Goal: Information Seeking & Learning: Compare options

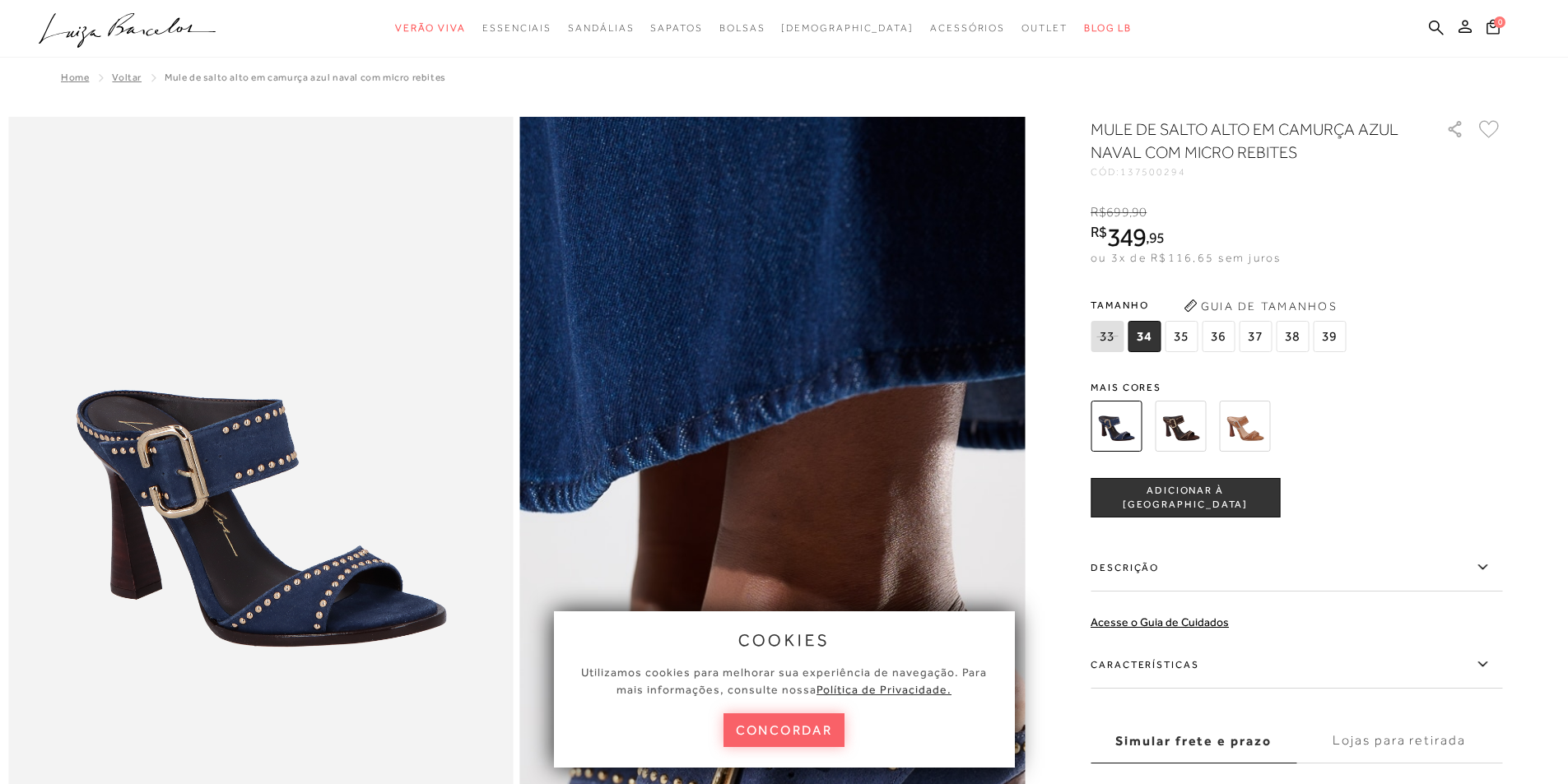
scroll to position [246, 0]
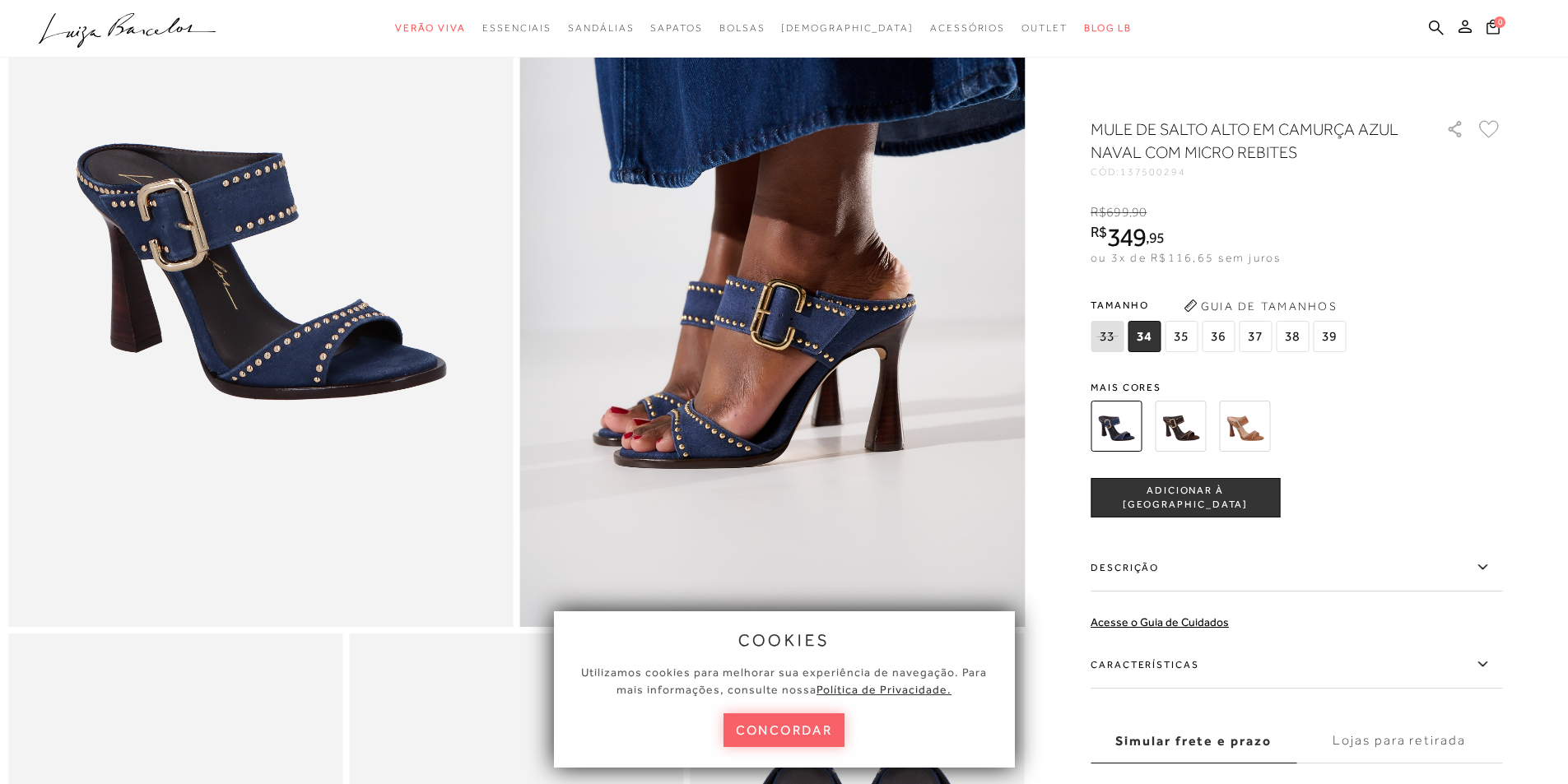
click at [1188, 432] on img at bounding box center [1180, 426] width 51 height 51
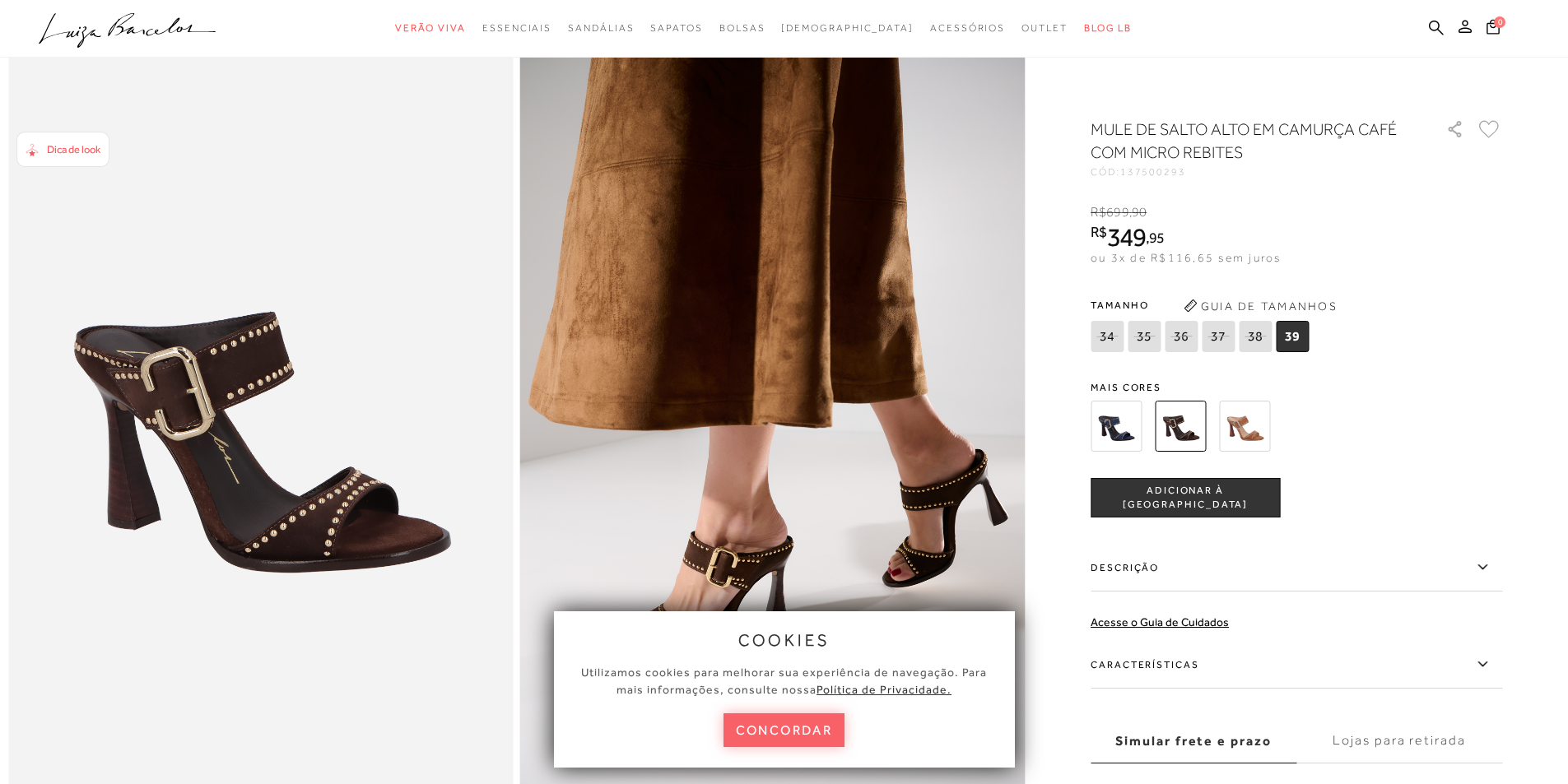
scroll to position [165, 0]
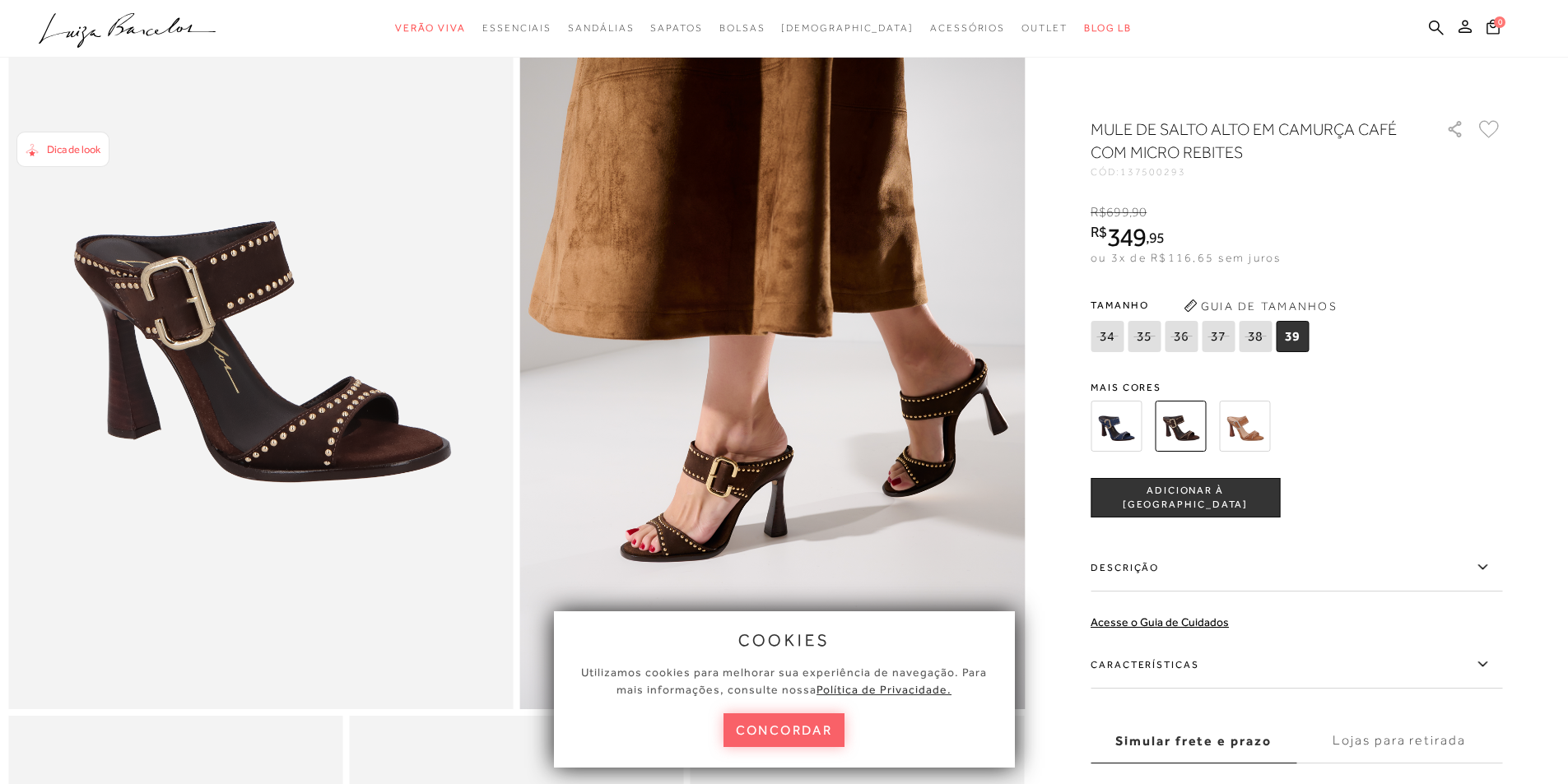
click at [1254, 435] on img at bounding box center [1244, 426] width 51 height 51
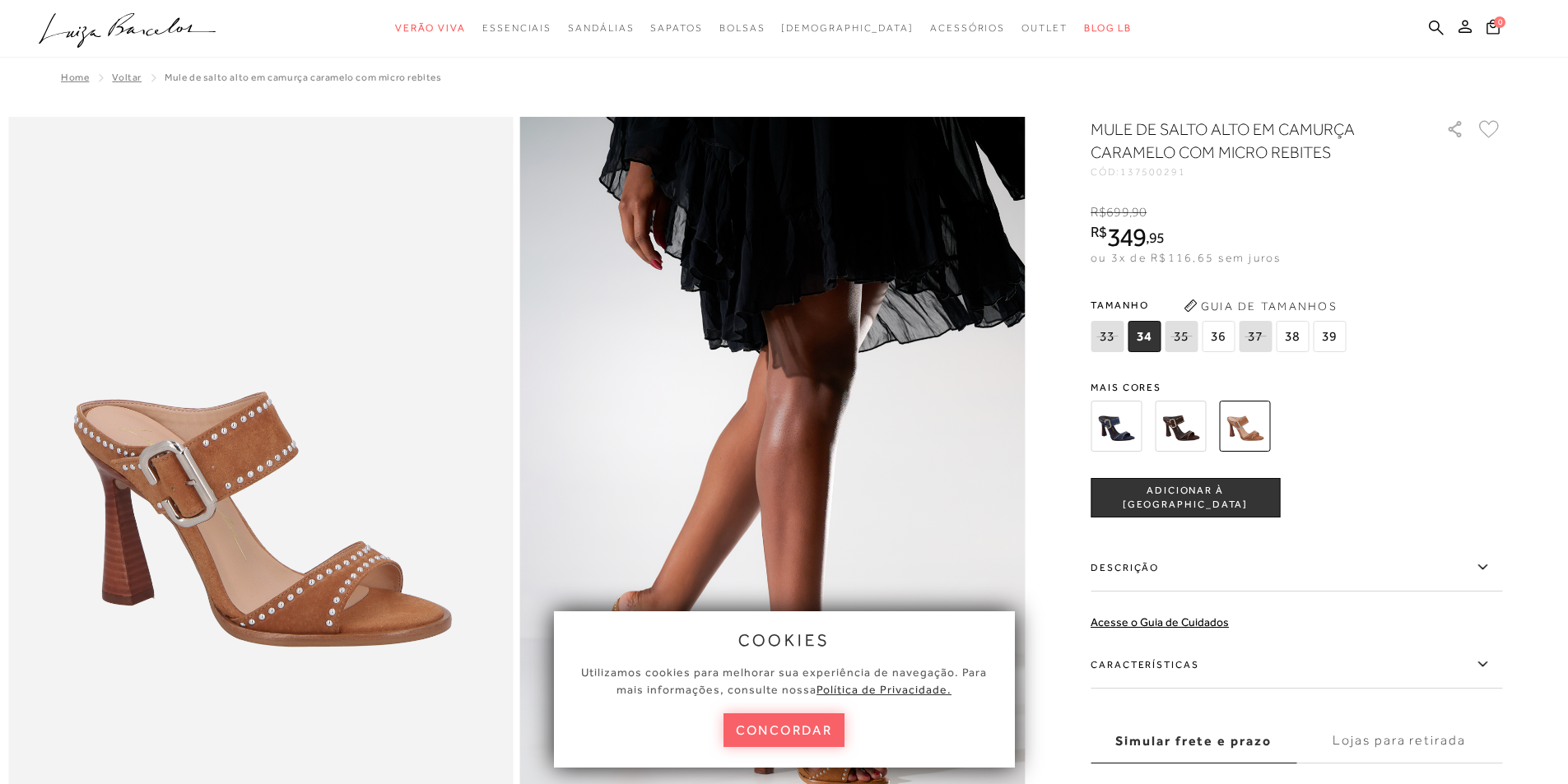
click at [1134, 439] on img at bounding box center [1116, 426] width 51 height 51
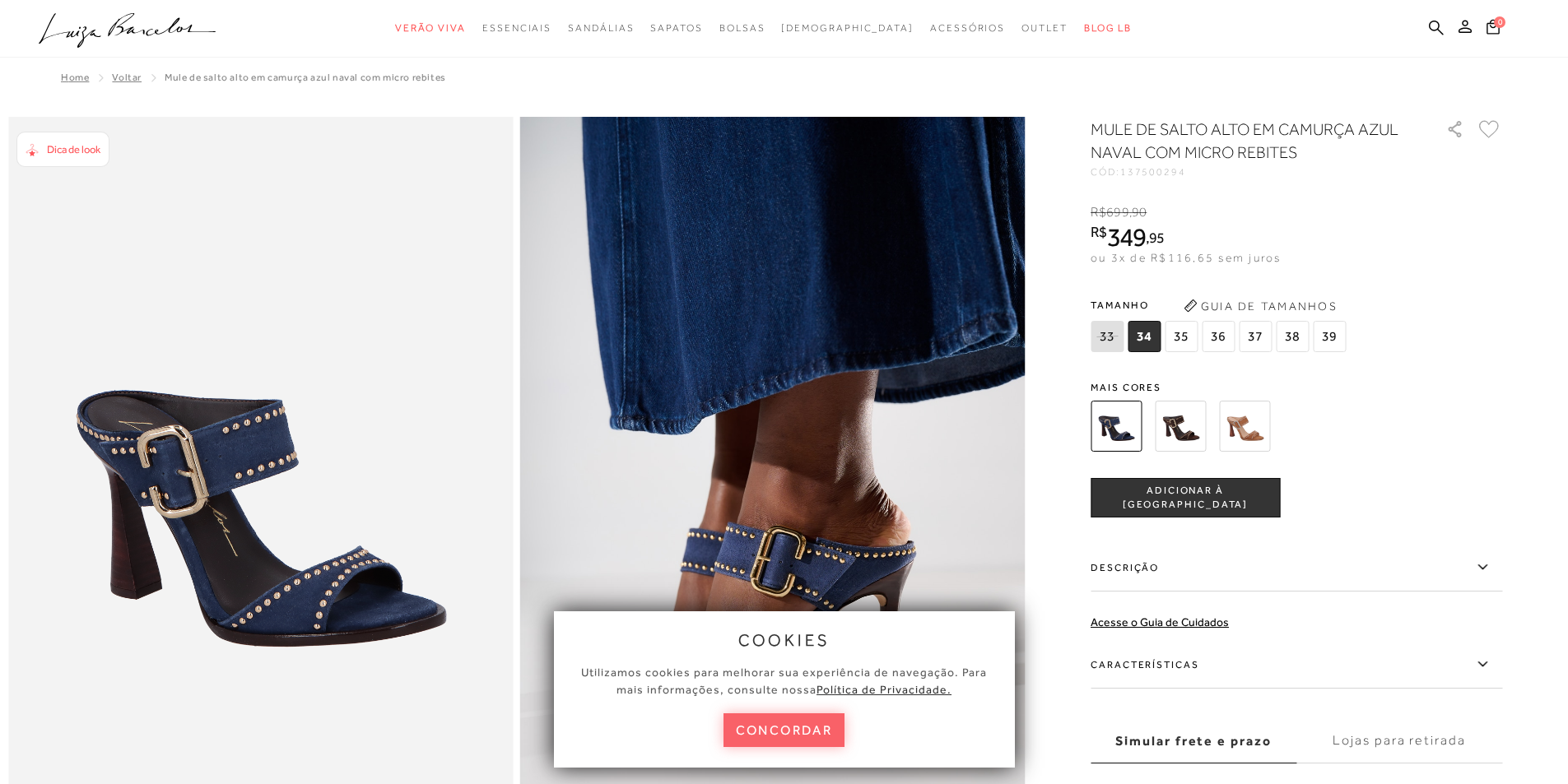
drag, startPoint x: 815, startPoint y: 723, endPoint x: 1353, endPoint y: 648, distance: 543.2
click at [815, 724] on button "concordar" at bounding box center [784, 730] width 122 height 33
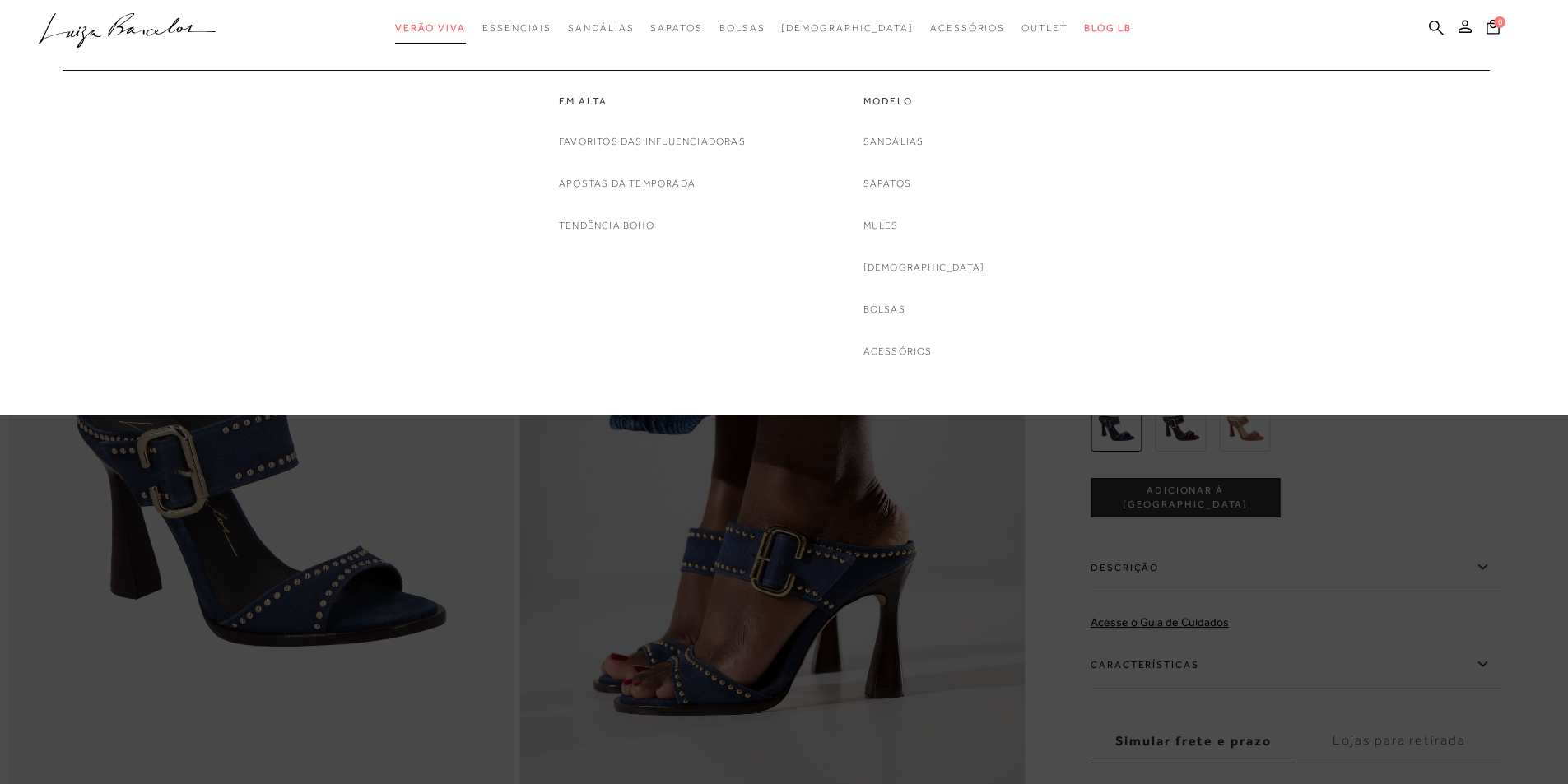
click at [466, 32] on span "Verão Viva" at bounding box center [431, 28] width 71 height 11
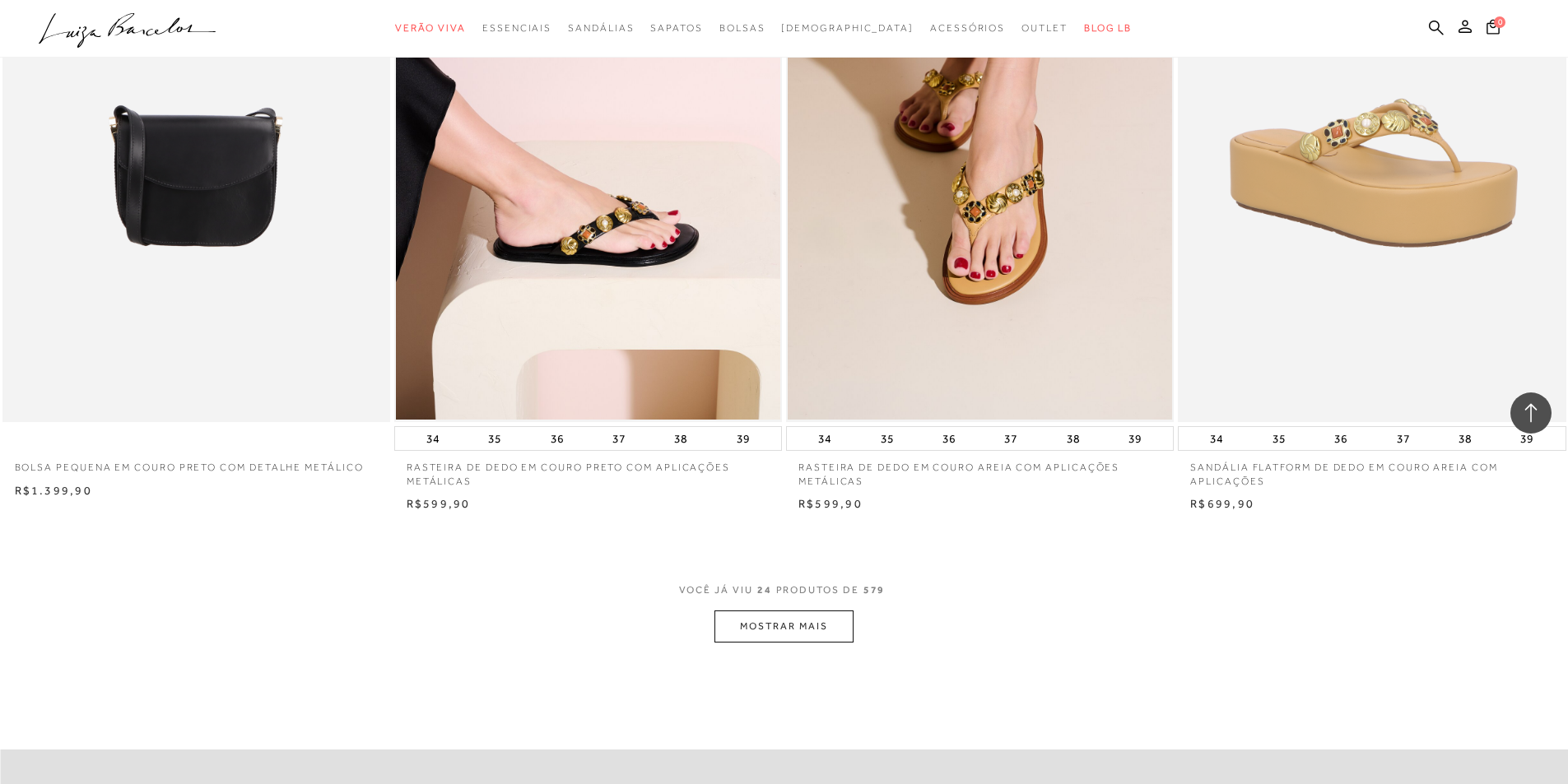
scroll to position [3867, 0]
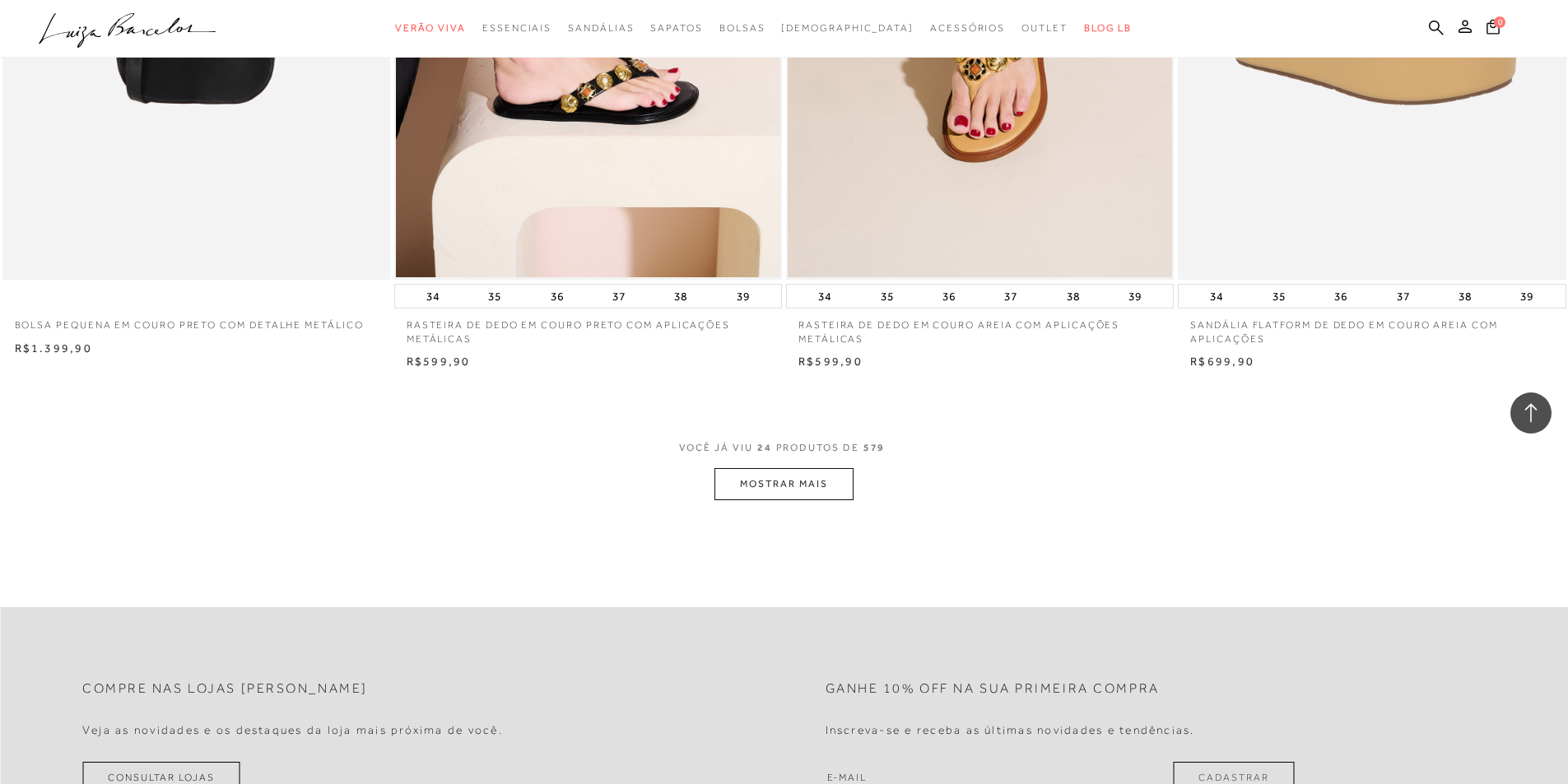
click at [798, 479] on button "MOSTRAR MAIS" at bounding box center [784, 484] width 139 height 33
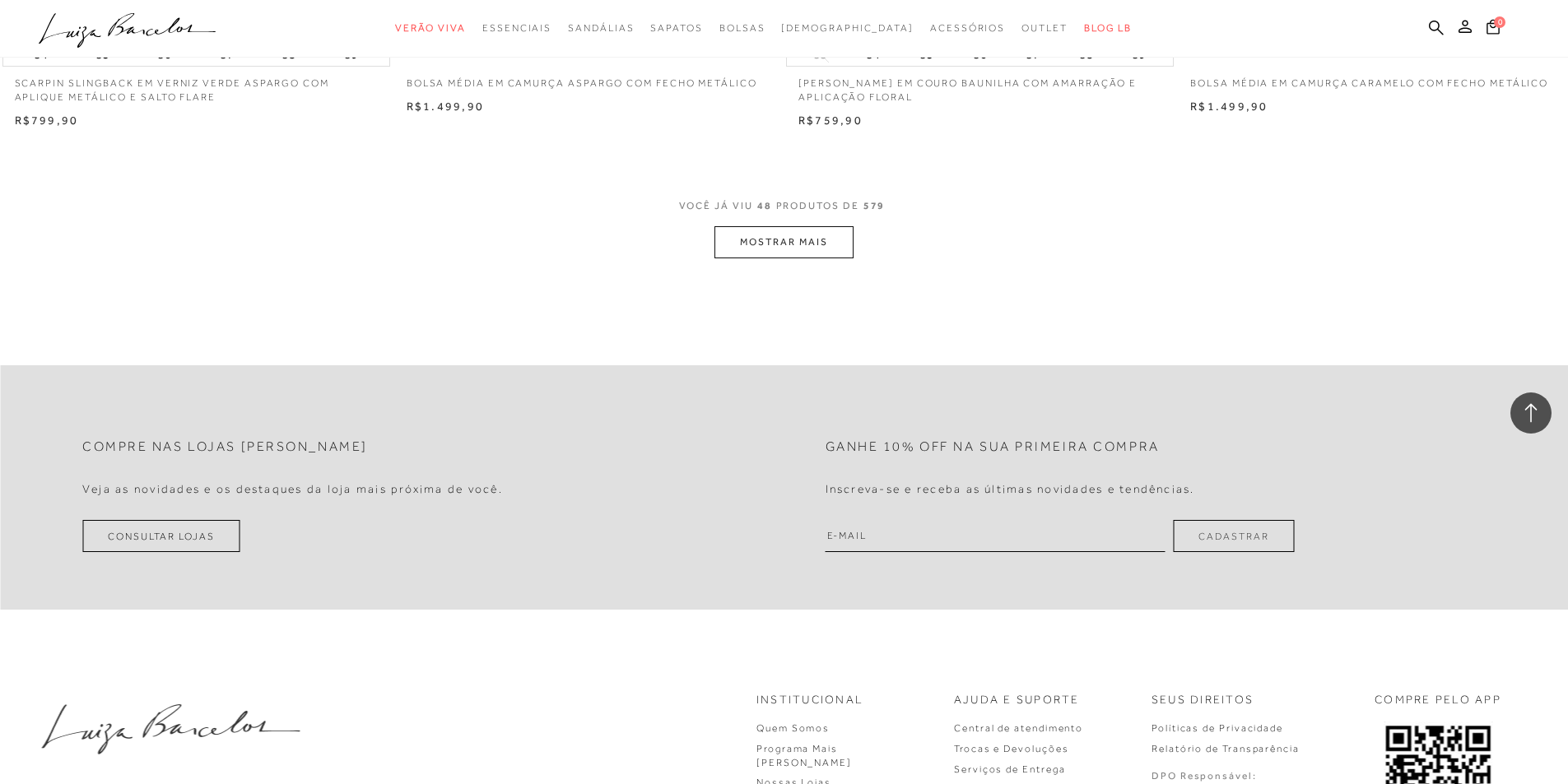
scroll to position [8227, 0]
click at [749, 242] on button "MOSTRAR MAIS" at bounding box center [784, 241] width 139 height 33
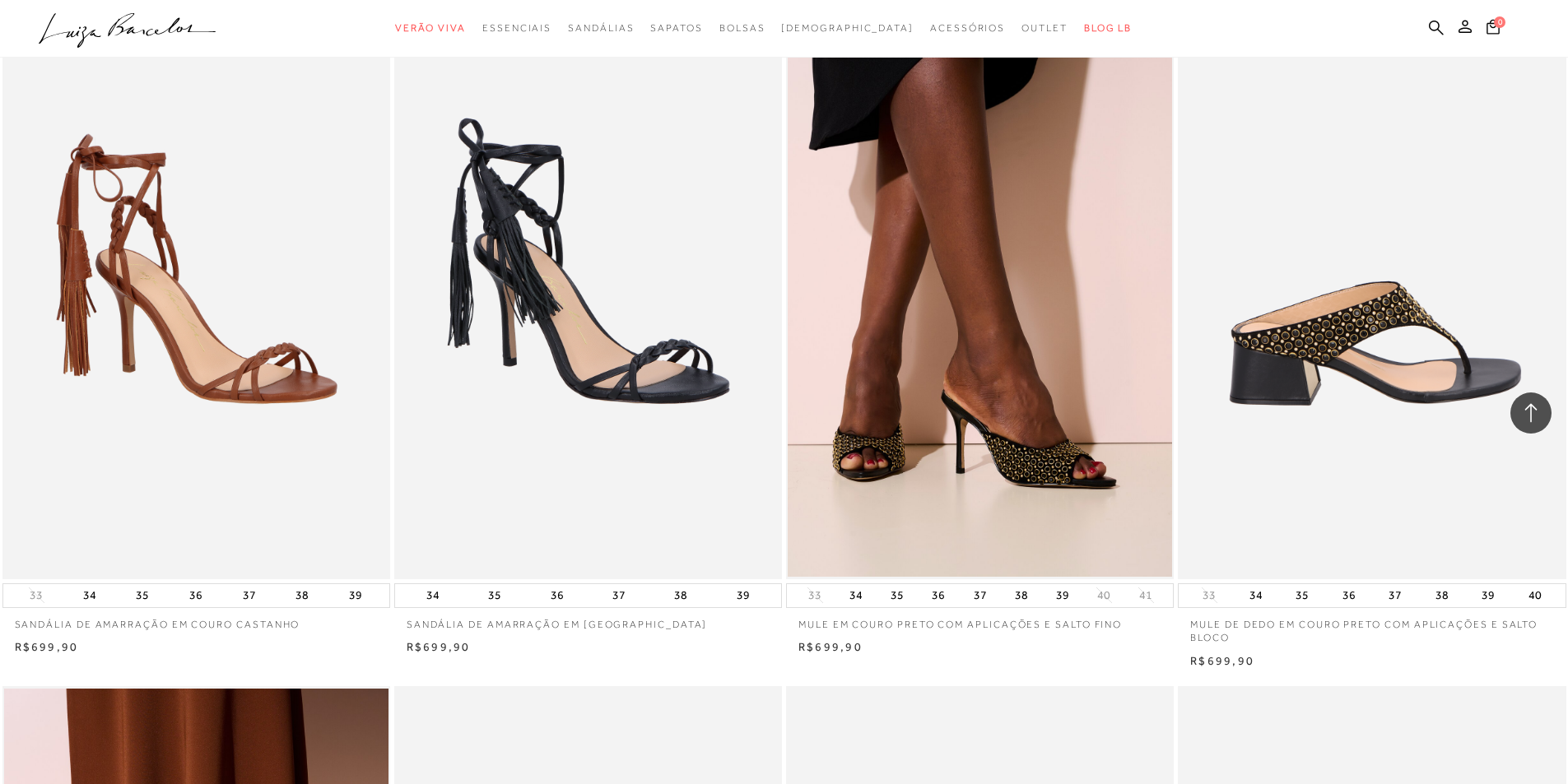
scroll to position [9873, 0]
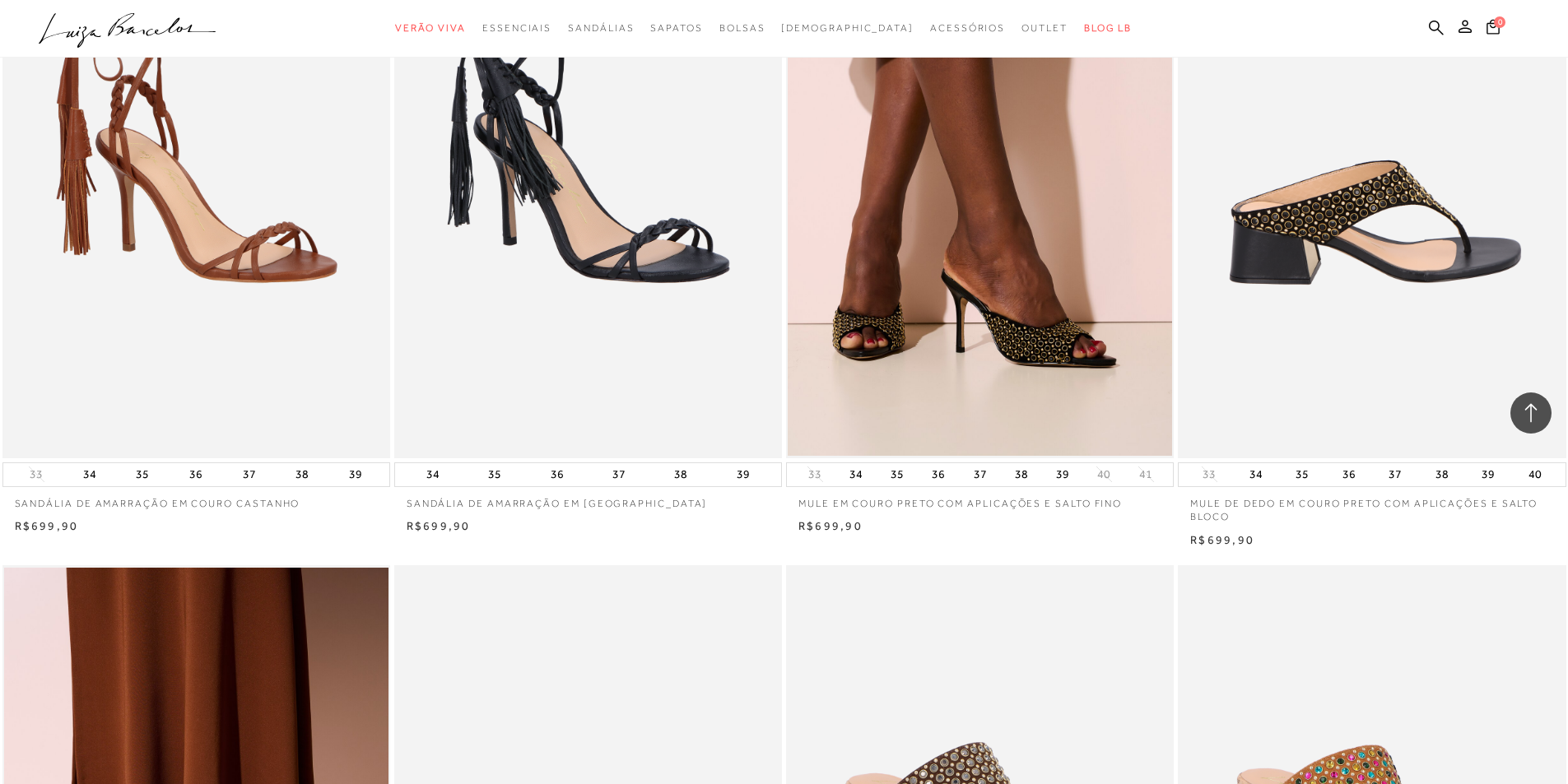
click at [1336, 278] on img at bounding box center [1373, 166] width 386 height 581
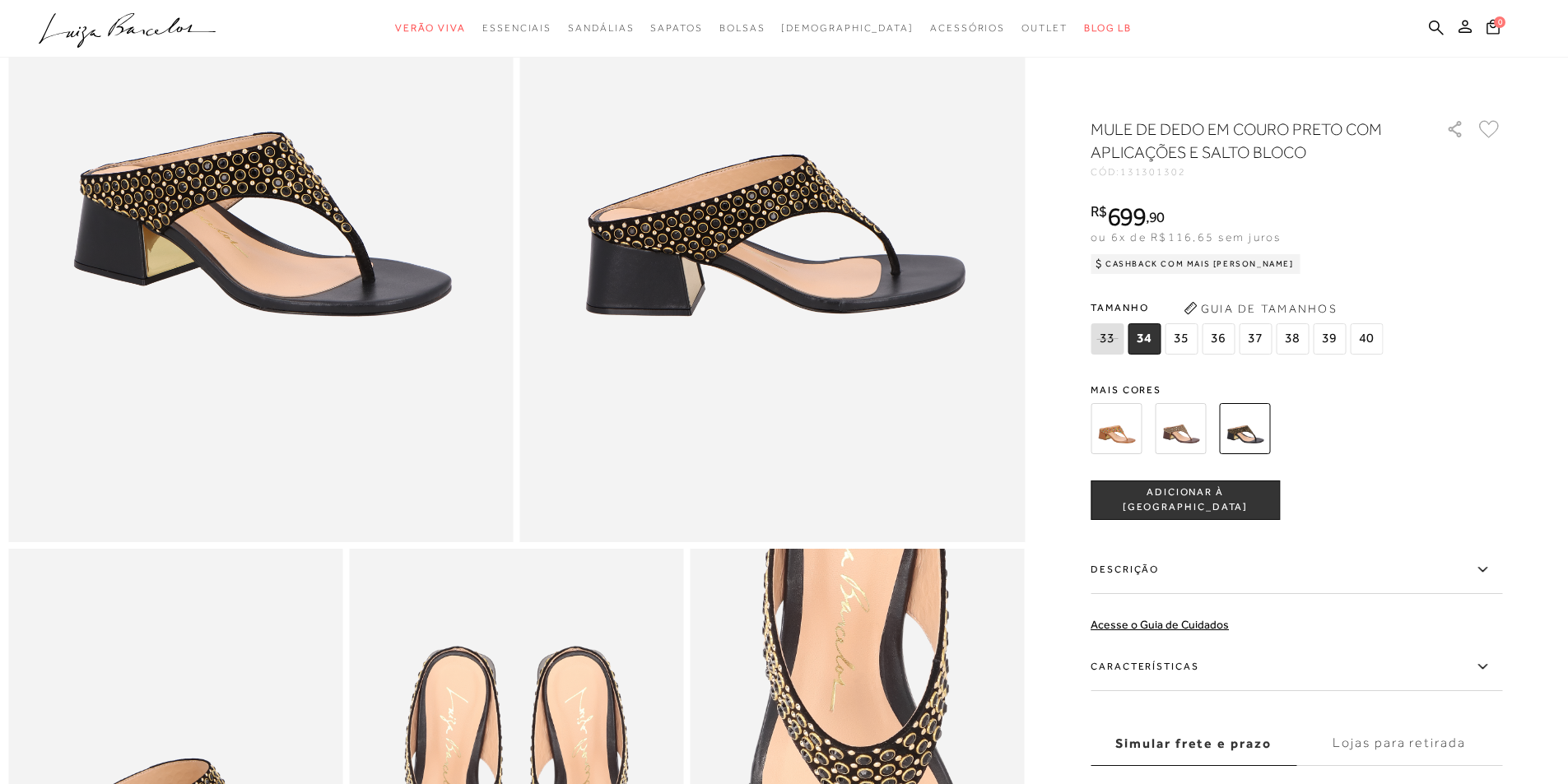
scroll to position [329, 0]
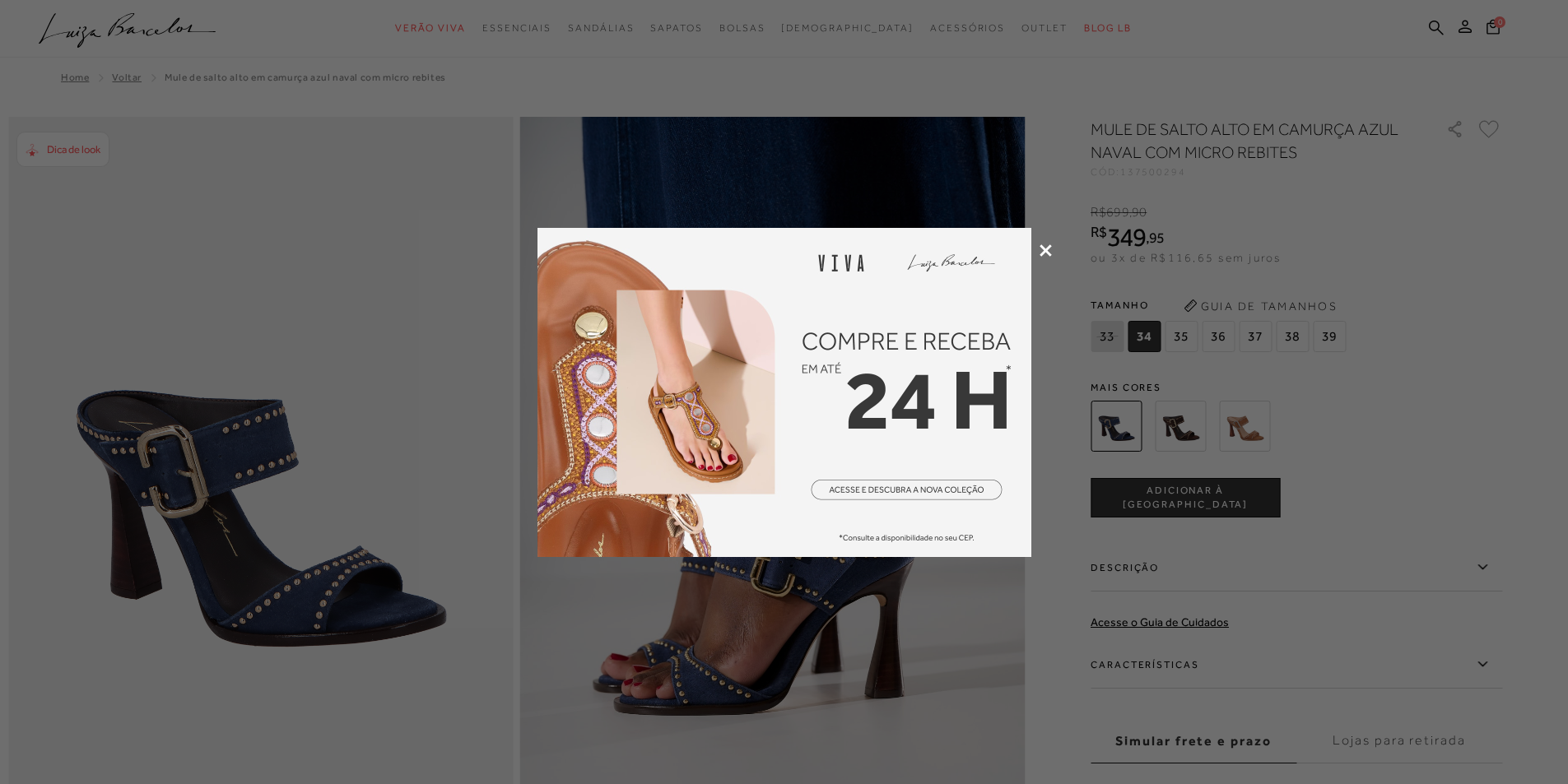
click at [1050, 247] on icon at bounding box center [1045, 250] width 12 height 12
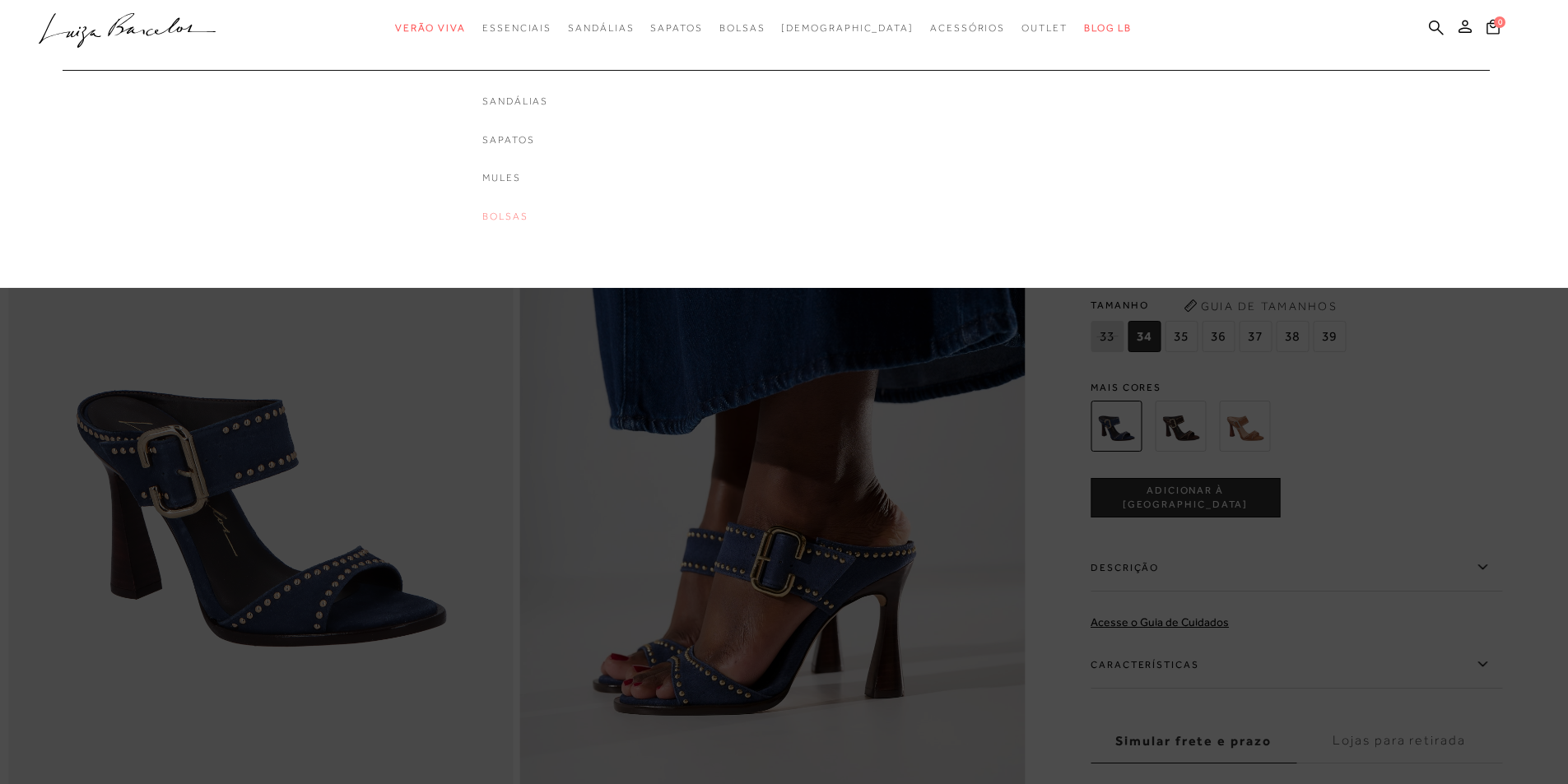
click at [538, 218] on link "Bolsas" at bounding box center [515, 217] width 66 height 14
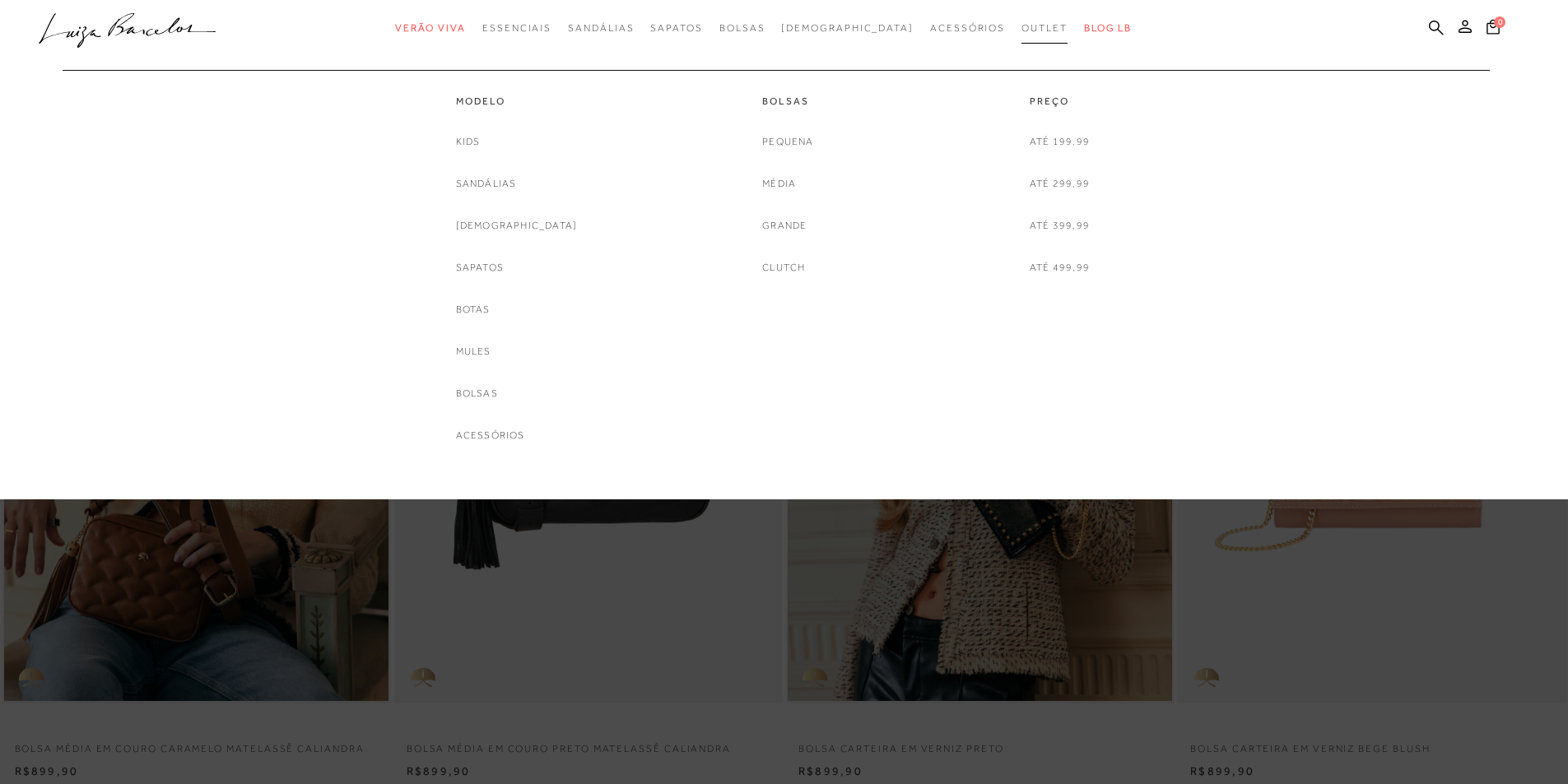
click at [1022, 25] on span "Outlet" at bounding box center [1045, 28] width 47 height 11
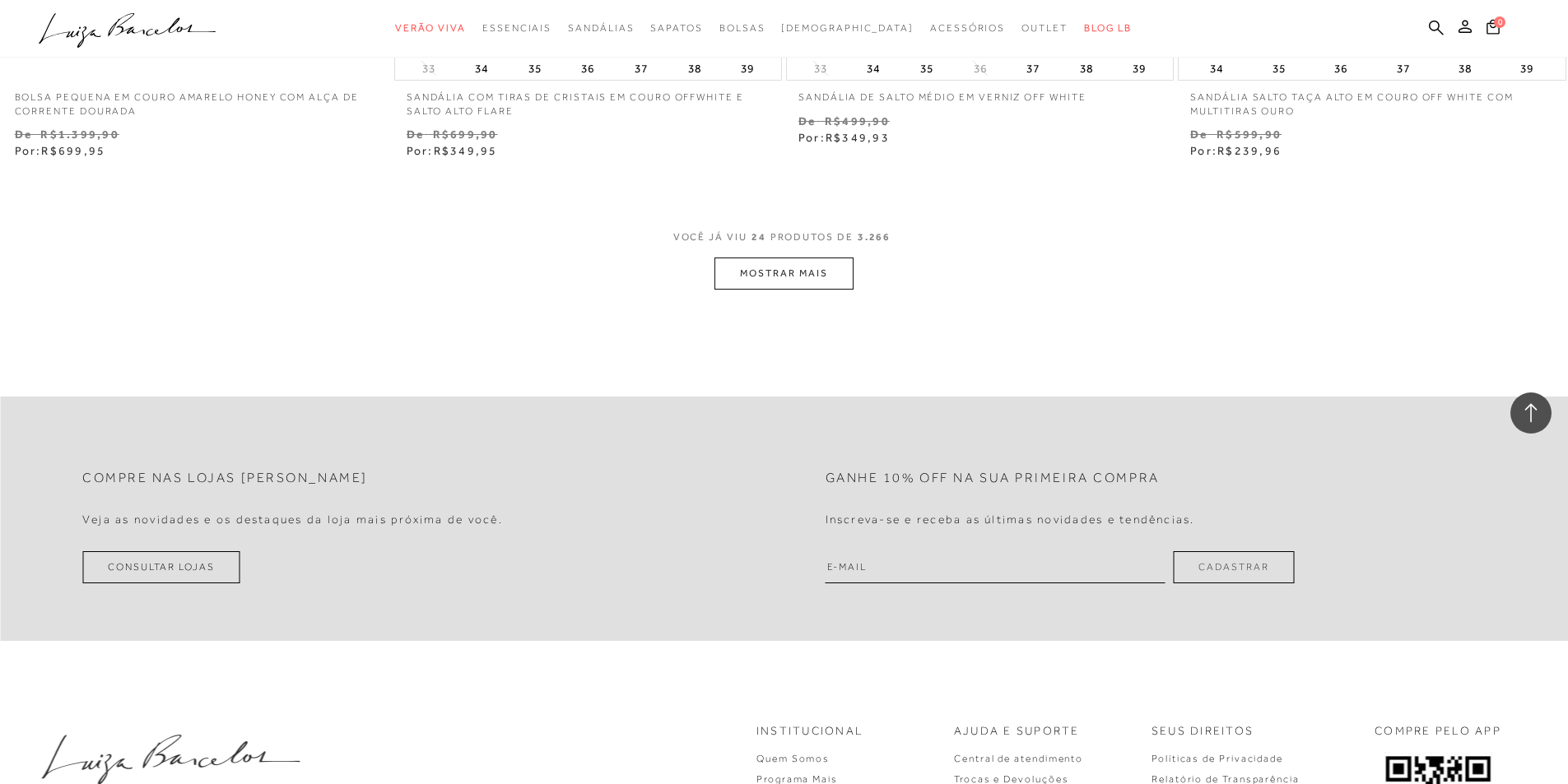
scroll to position [4196, 0]
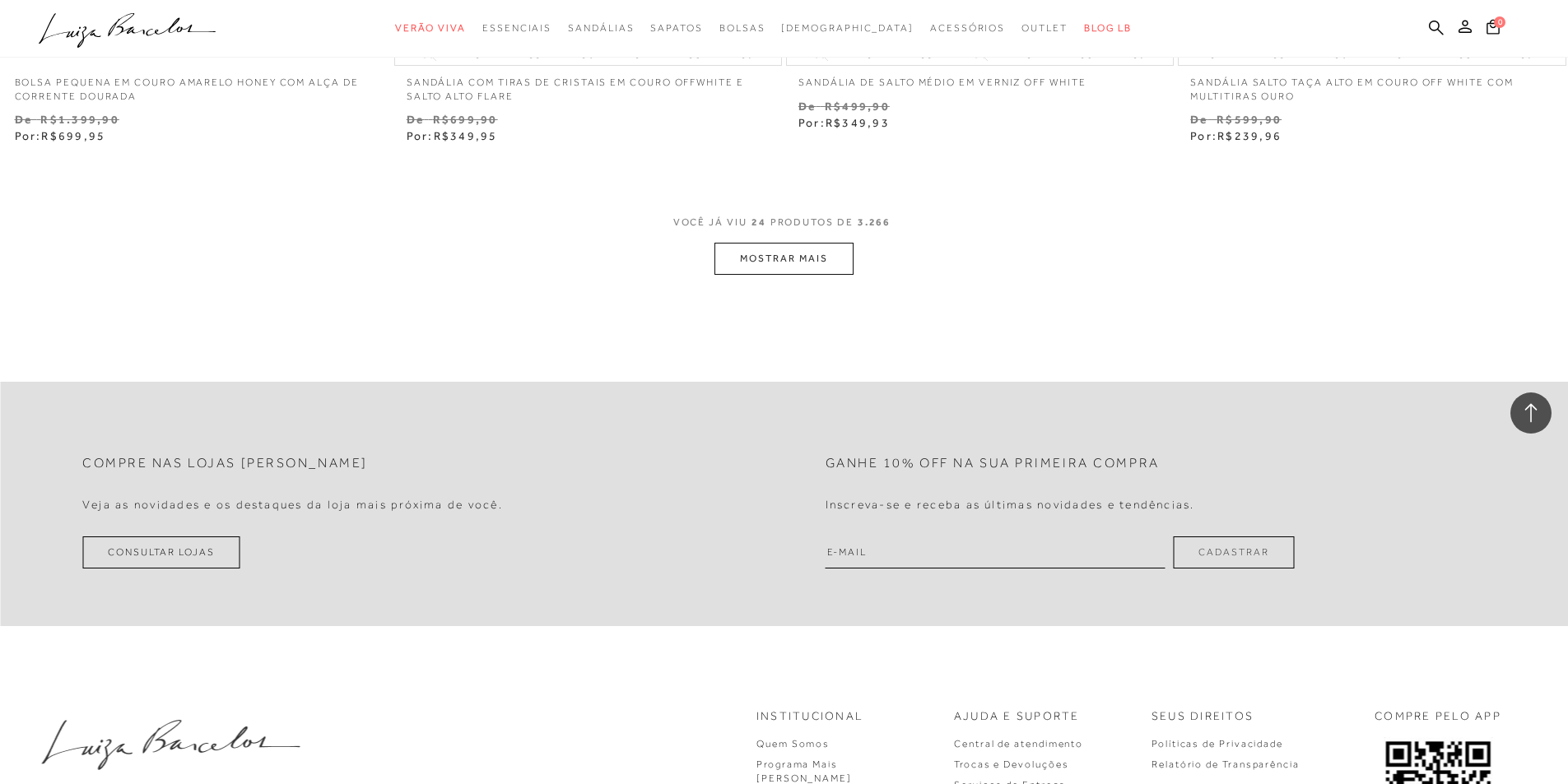
click at [785, 254] on button "MOSTRAR MAIS" at bounding box center [784, 259] width 139 height 33
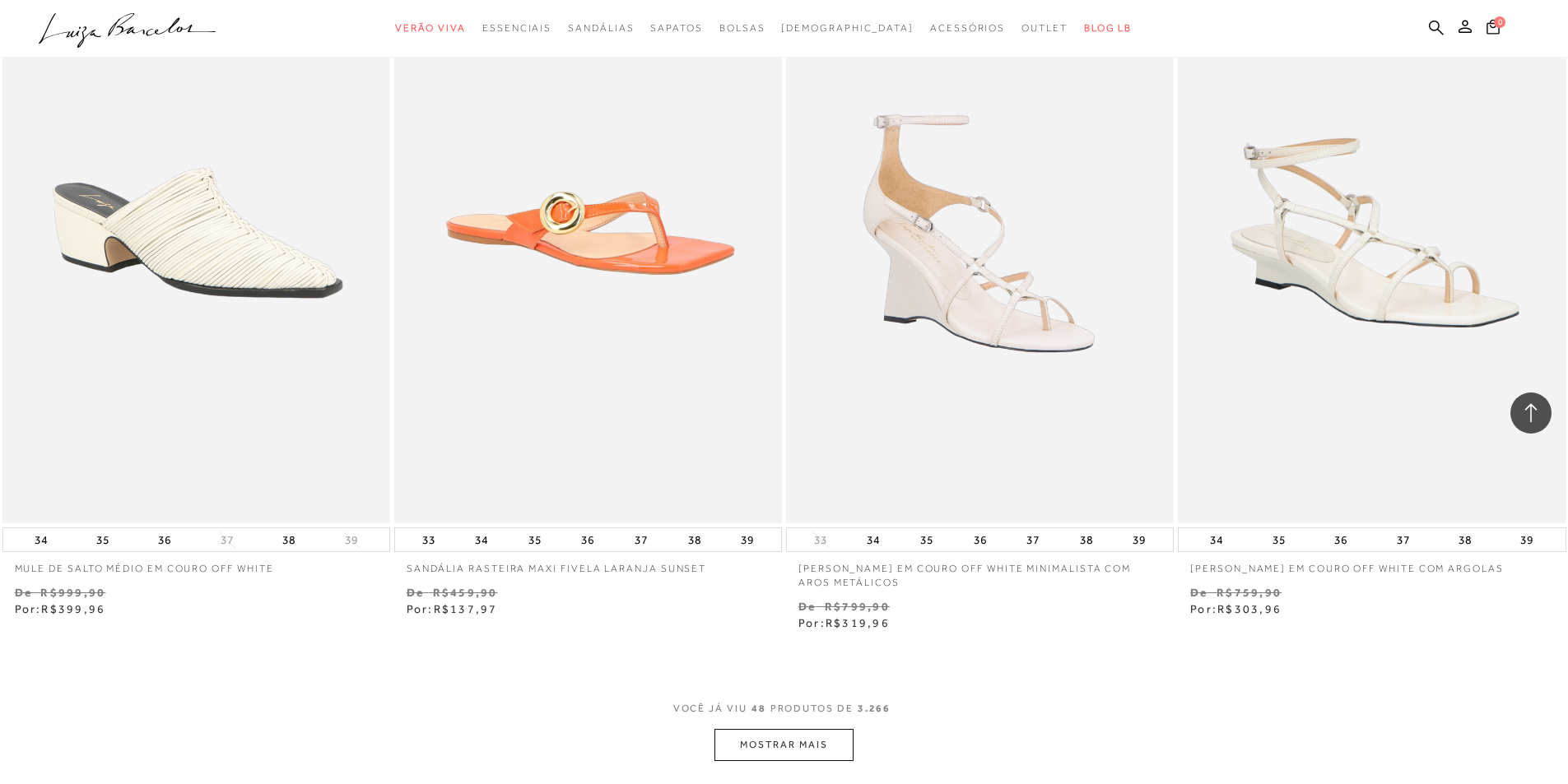
scroll to position [8145, 0]
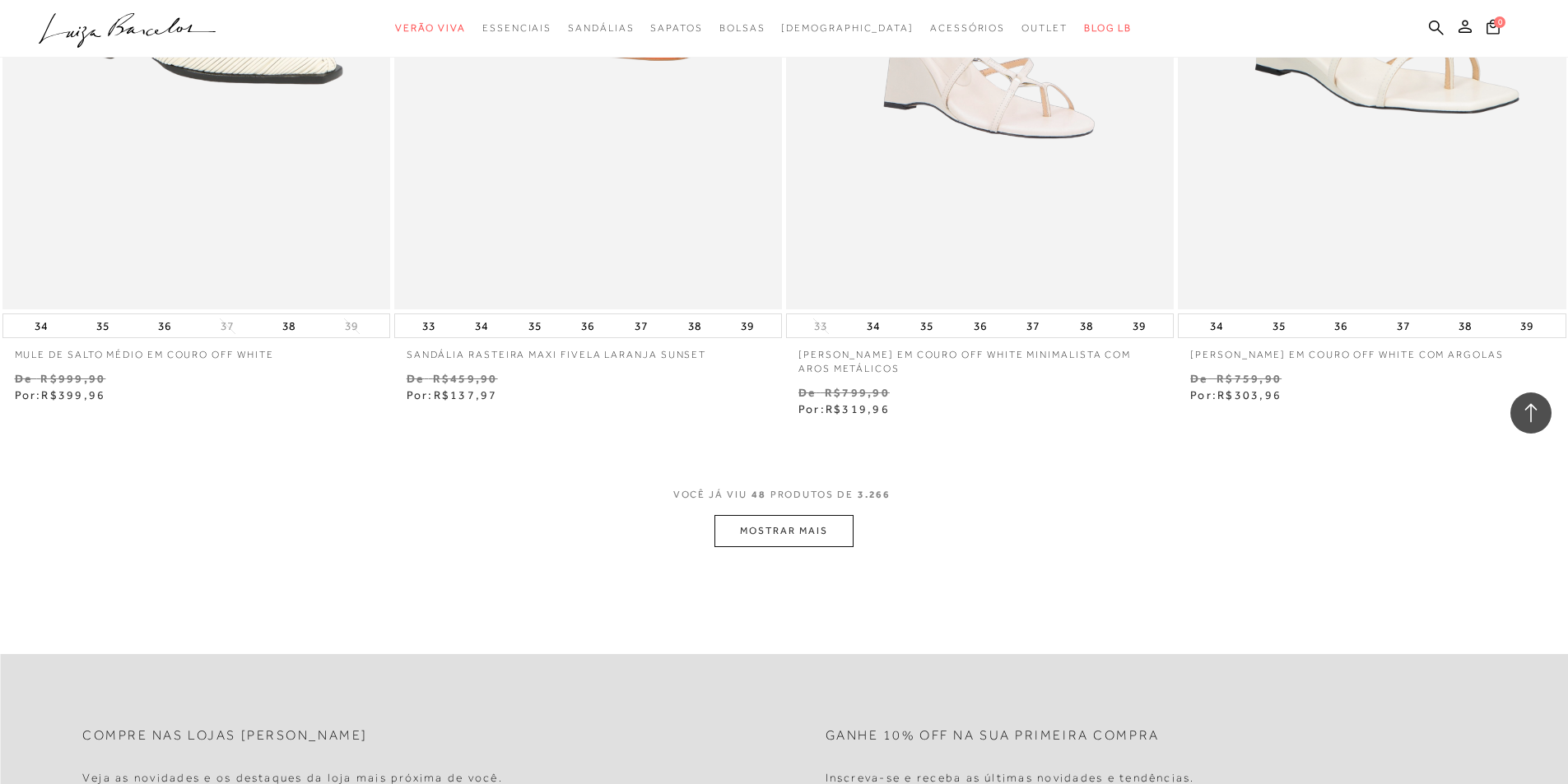
click at [824, 537] on button "MOSTRAR MAIS" at bounding box center [784, 531] width 139 height 33
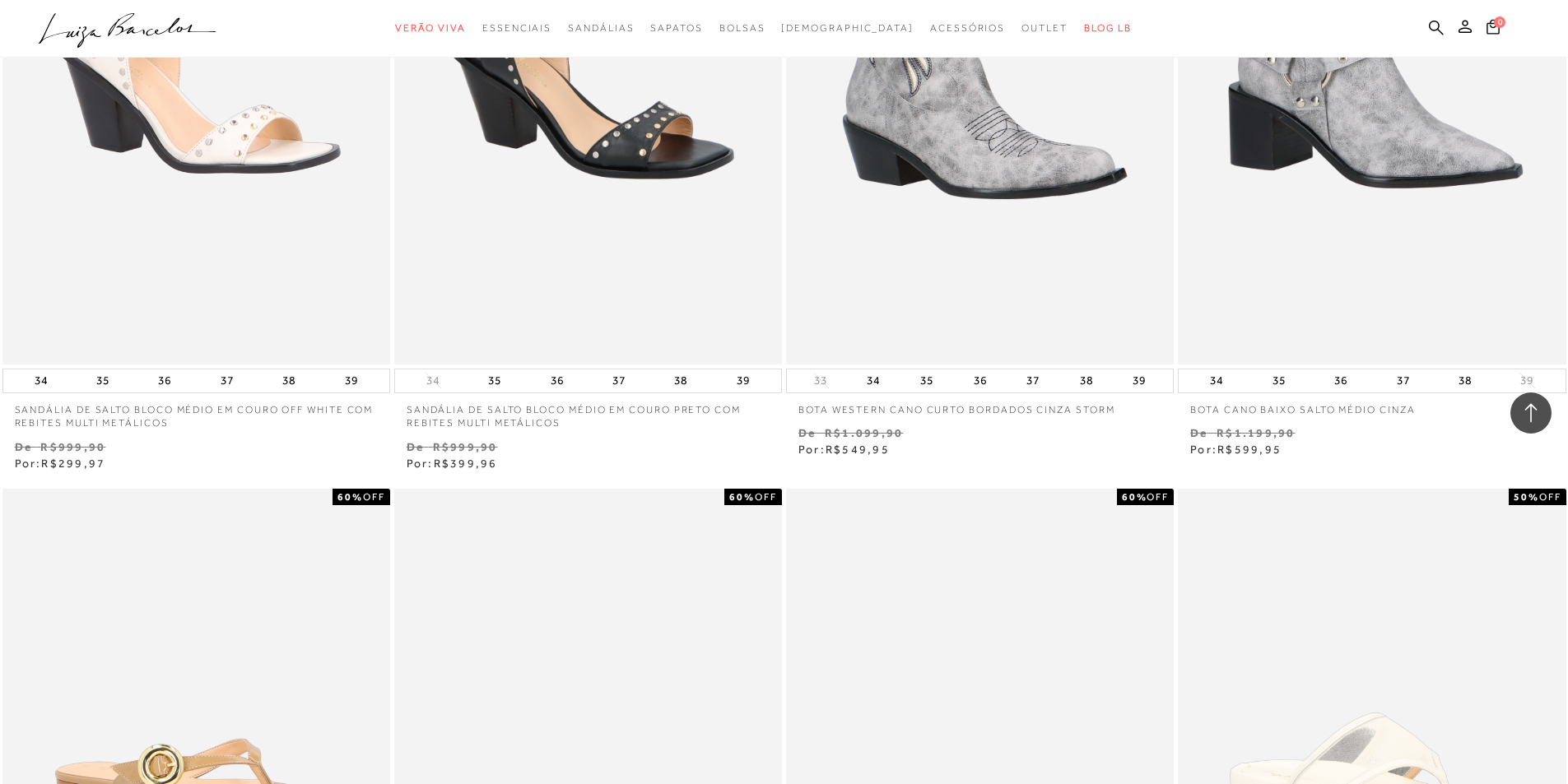
scroll to position [8803, 0]
